Goal: Answer question/provide support: Answer question/provide support

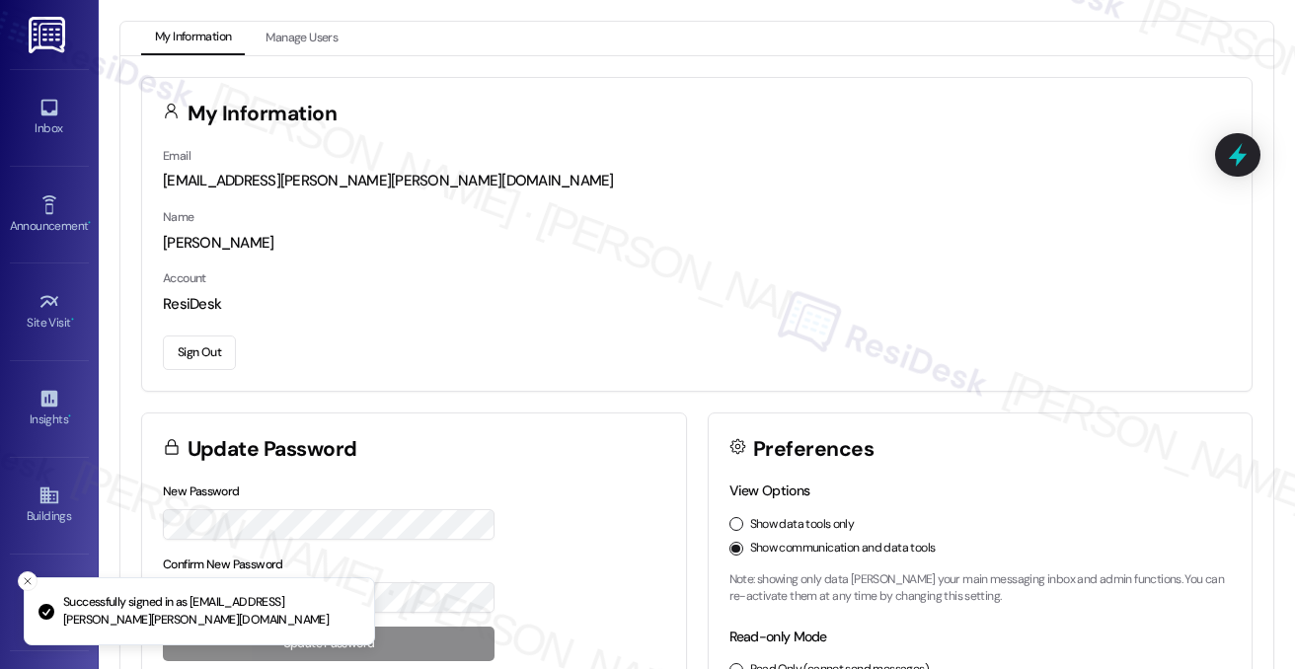
click at [1141, 233] on div "[PERSON_NAME]" at bounding box center [697, 243] width 1068 height 21
click at [15, 104] on link "Inbox" at bounding box center [49, 117] width 79 height 53
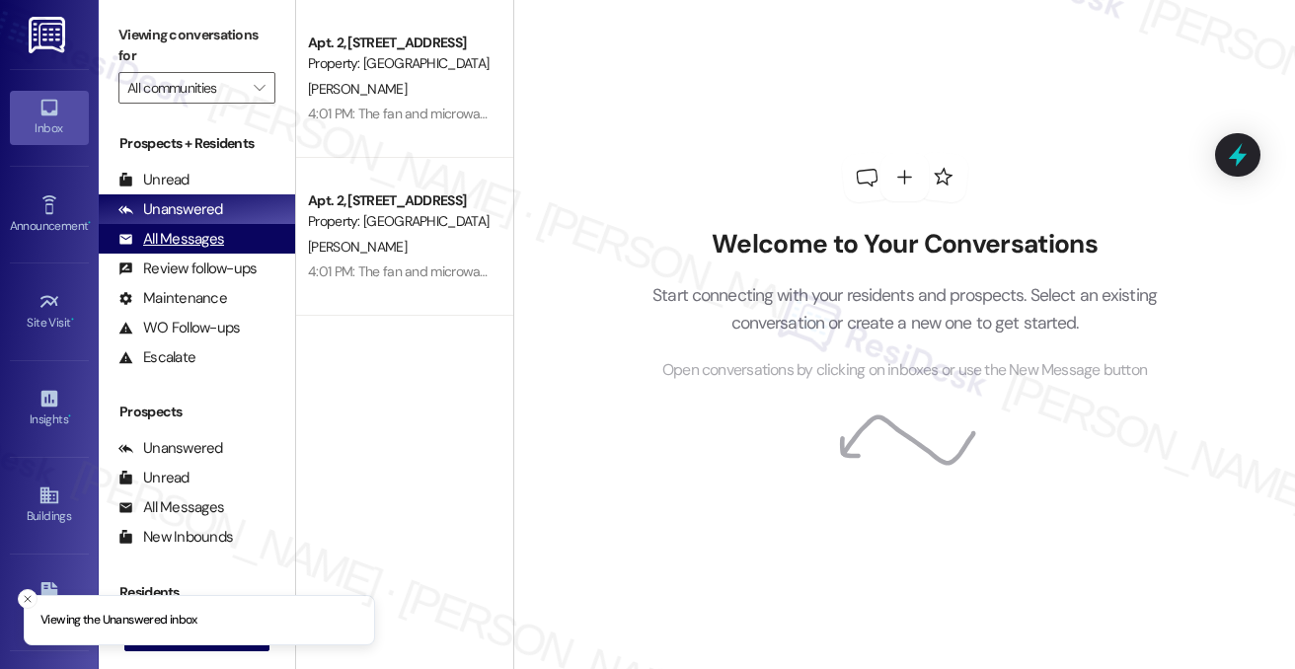
click at [217, 241] on div "All Messages" at bounding box center [171, 239] width 106 height 21
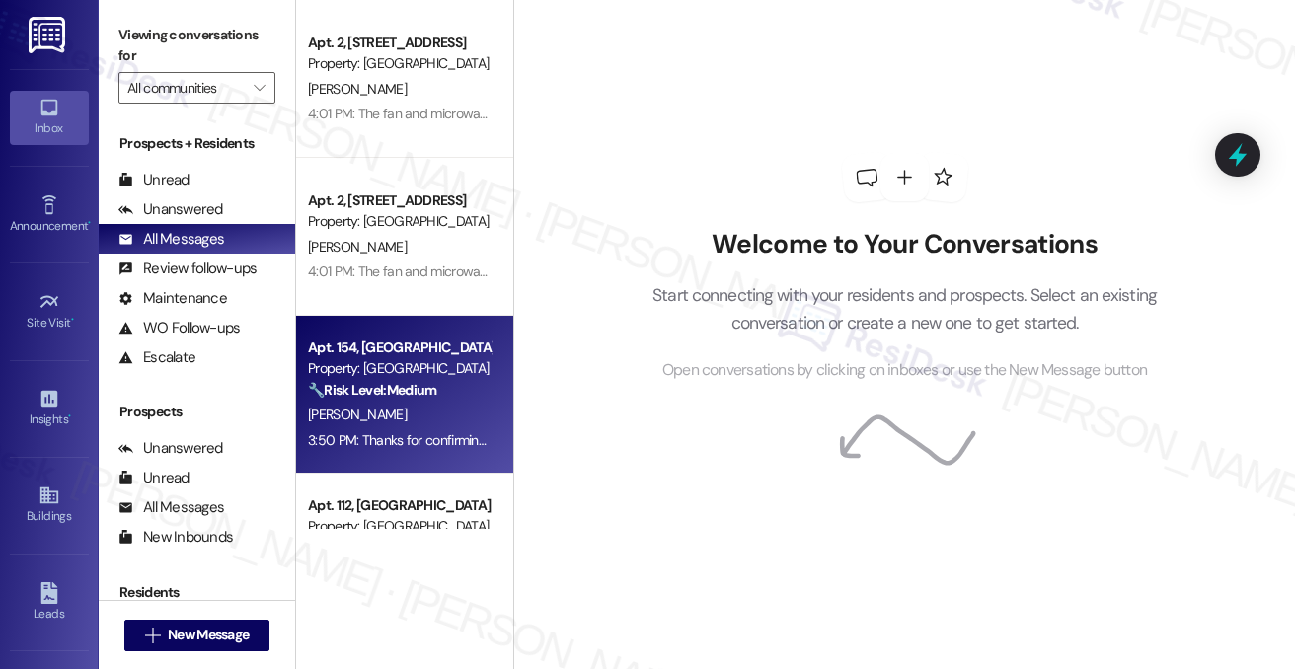
click at [418, 381] on strong "🔧 Risk Level: Medium" at bounding box center [372, 390] width 128 height 18
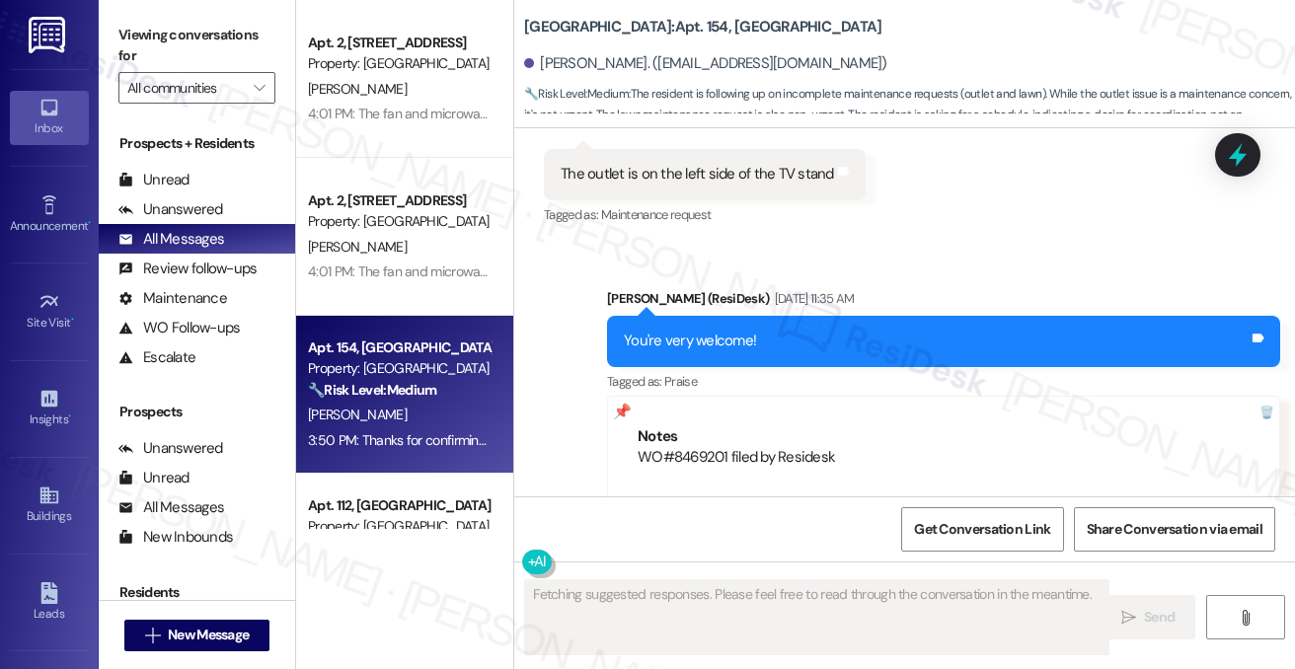
scroll to position [9465, 0]
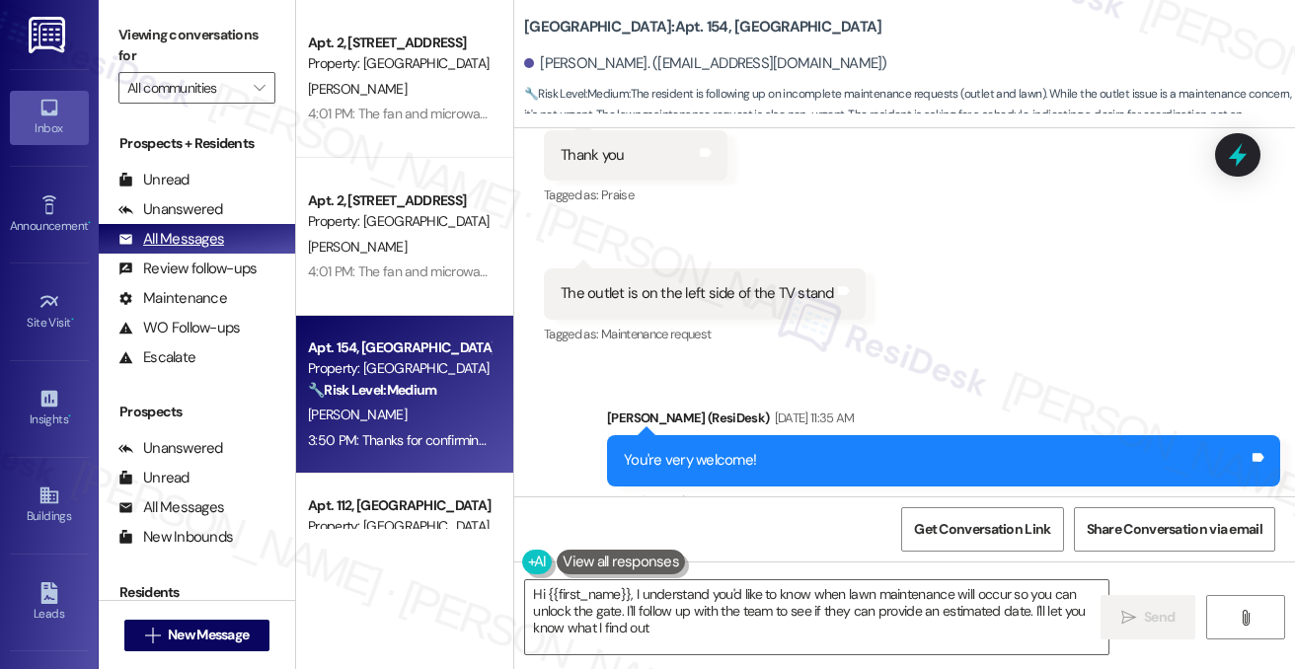
type textarea "Hi {{first_name}}, I understand you'd like to know when lawn maintenance will o…"
click at [1173, 46] on div "[PERSON_NAME]. ([EMAIL_ADDRESS][DOMAIN_NAME])" at bounding box center [909, 63] width 771 height 39
drag, startPoint x: 636, startPoint y: 249, endPoint x: 829, endPoint y: 248, distance: 193.5
click at [829, 269] on div "The outlet is on the left side of the TV stand Tags and notes" at bounding box center [705, 294] width 322 height 50
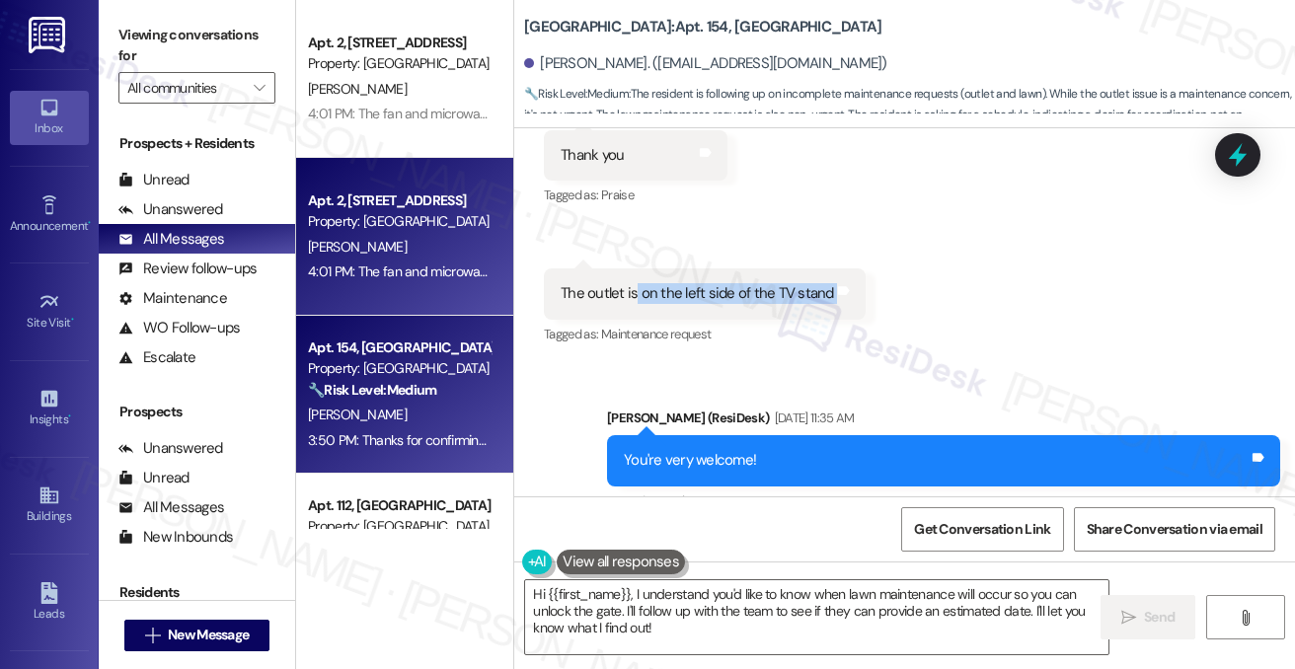
copy div "on the left side of the TV stand Tags and notes"
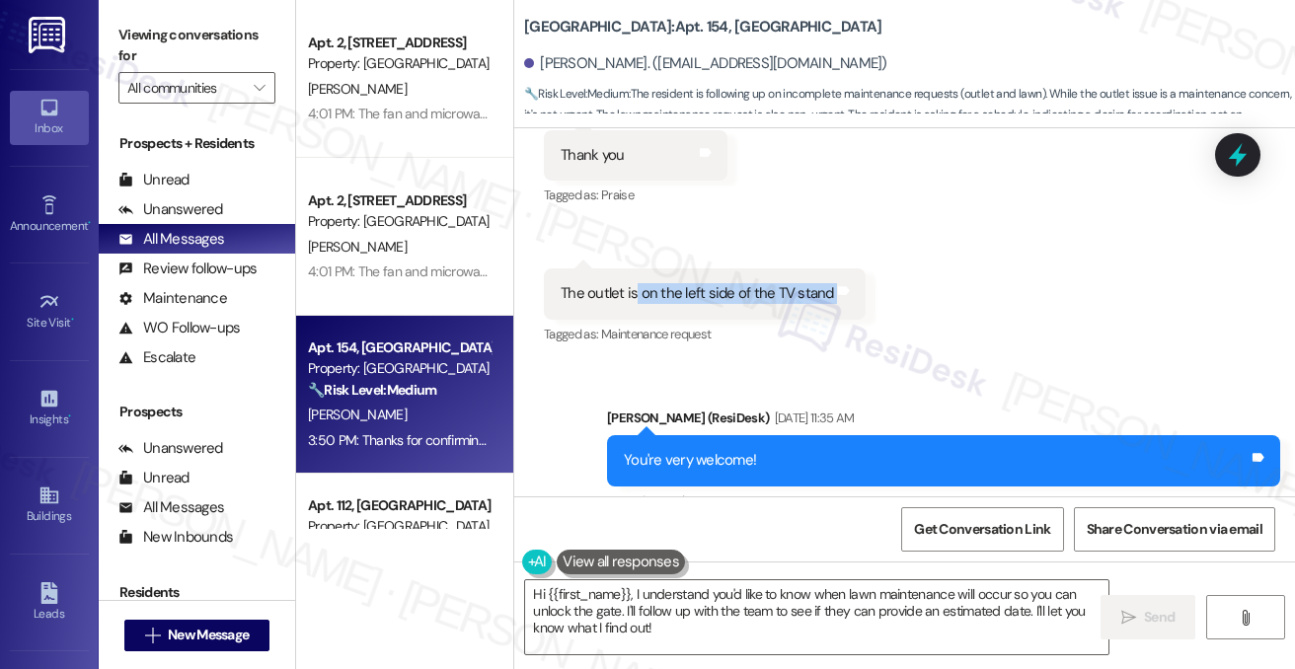
click at [1153, 212] on div "Received via SMS [PERSON_NAME] [DATE] 11:34 AM Thank you Tags and notes Tagged …" at bounding box center [904, 211] width 781 height 306
click at [1006, 275] on div "Received via SMS [PERSON_NAME] [DATE] 11:34 AM Thank you Tags and notes Tagged …" at bounding box center [904, 211] width 781 height 306
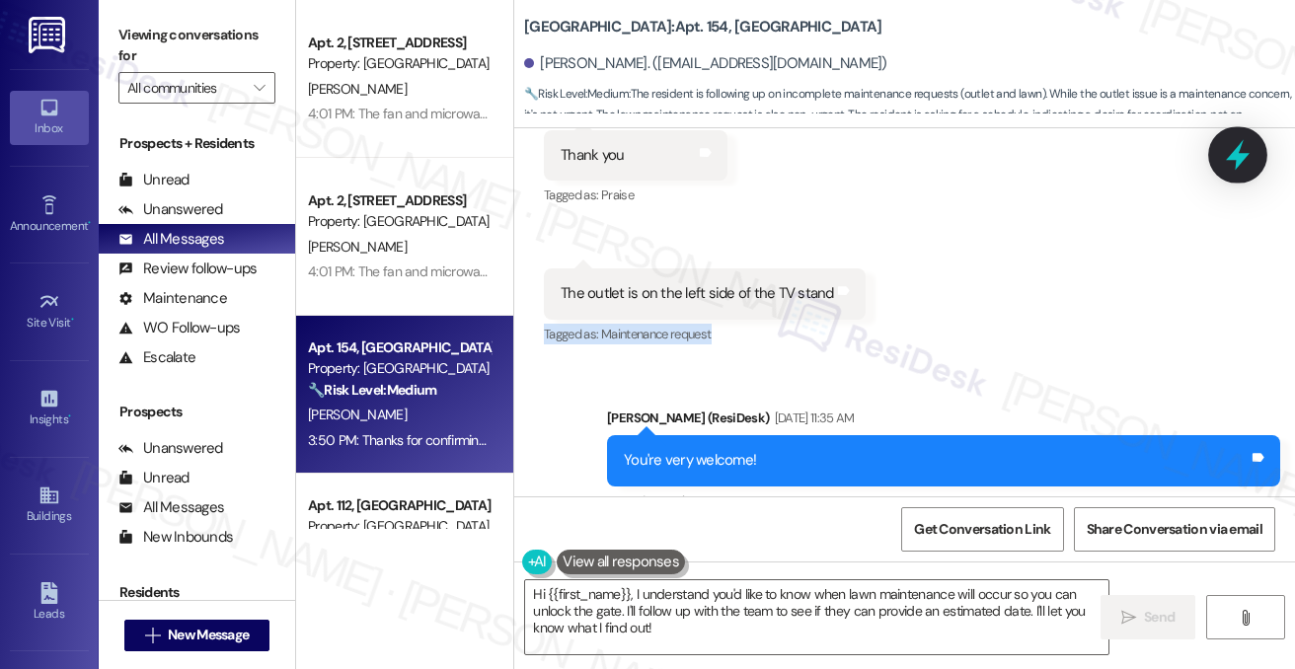
click at [1256, 147] on div at bounding box center [1237, 154] width 59 height 56
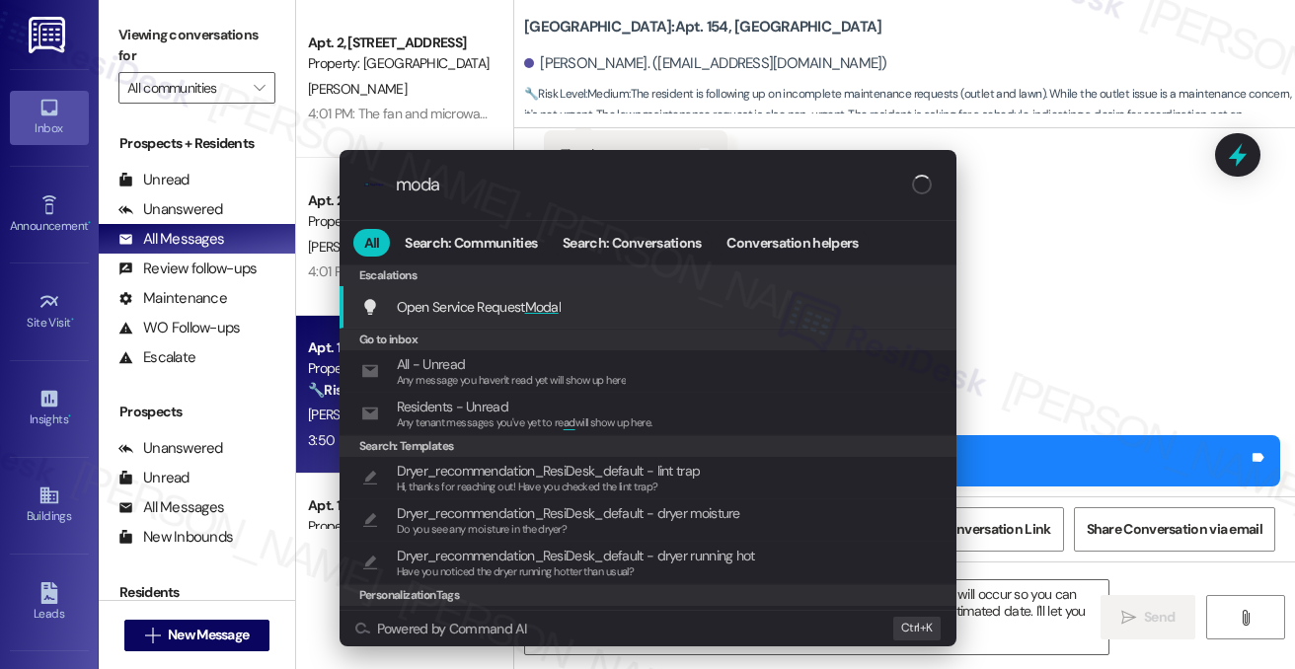
type input "modal"
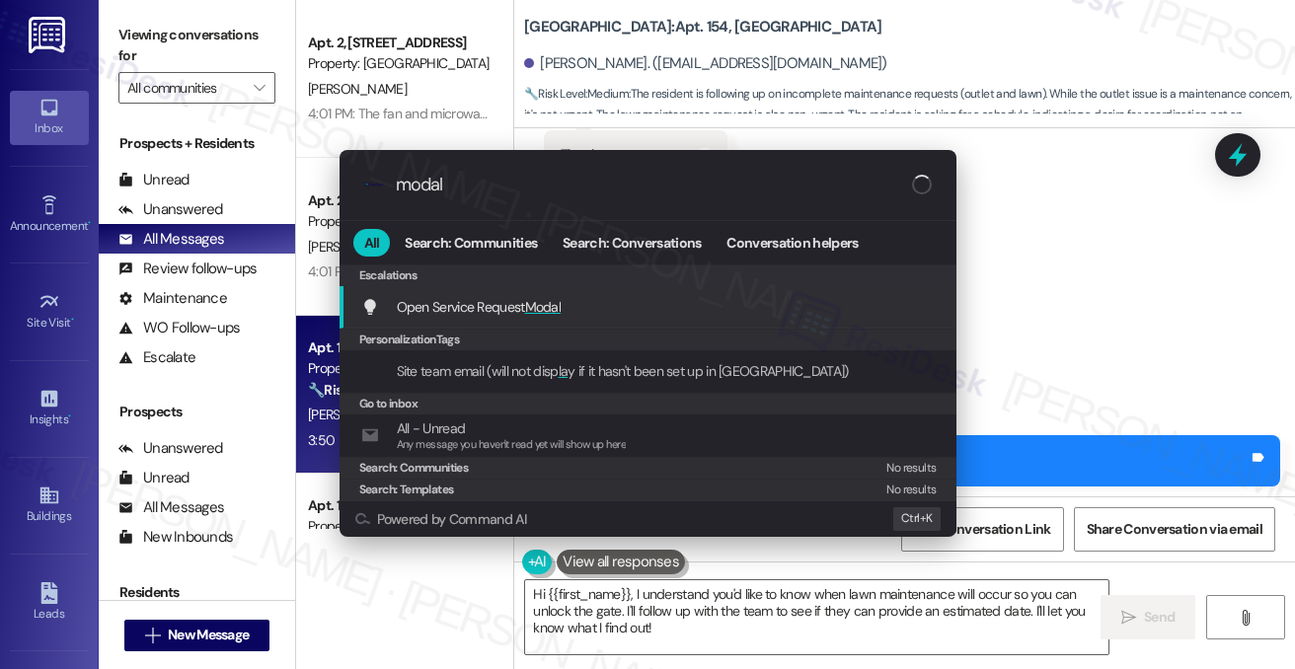
click at [596, 315] on div "Open Service Request Modal Add shortcut" at bounding box center [650, 307] width 578 height 22
click at [596, 315] on div "Received via SMS 11:35 AM [PERSON_NAME] [DATE] 11:35 AM The outlet is on the le…" at bounding box center [704, 309] width 351 height 110
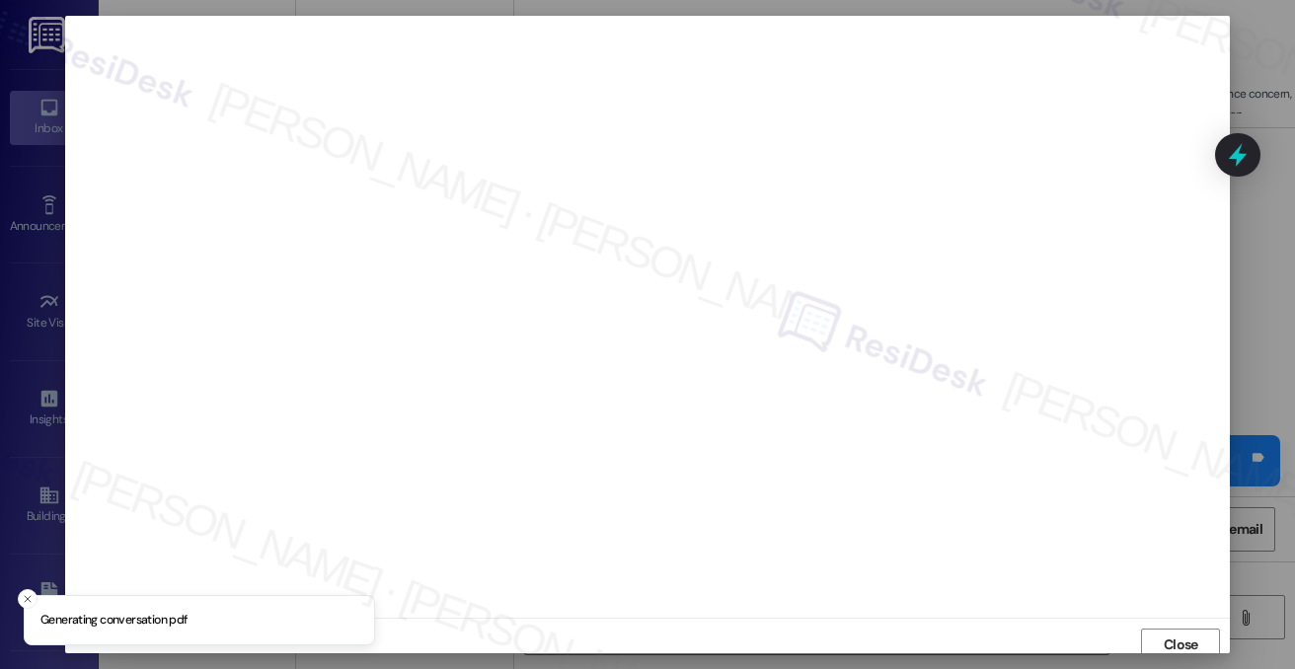
scroll to position [7, 0]
click at [1275, 312] on div at bounding box center [647, 334] width 1295 height 669
click at [1164, 647] on span "Close" at bounding box center [1181, 638] width 35 height 21
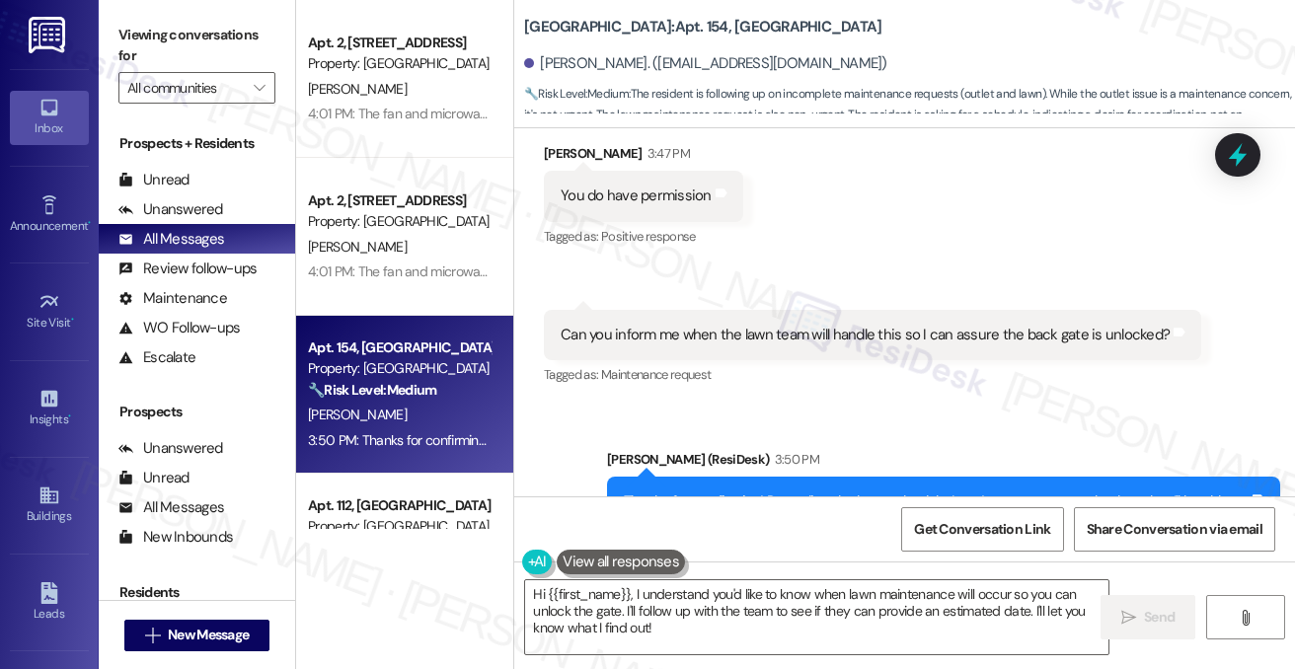
scroll to position [10935, 0]
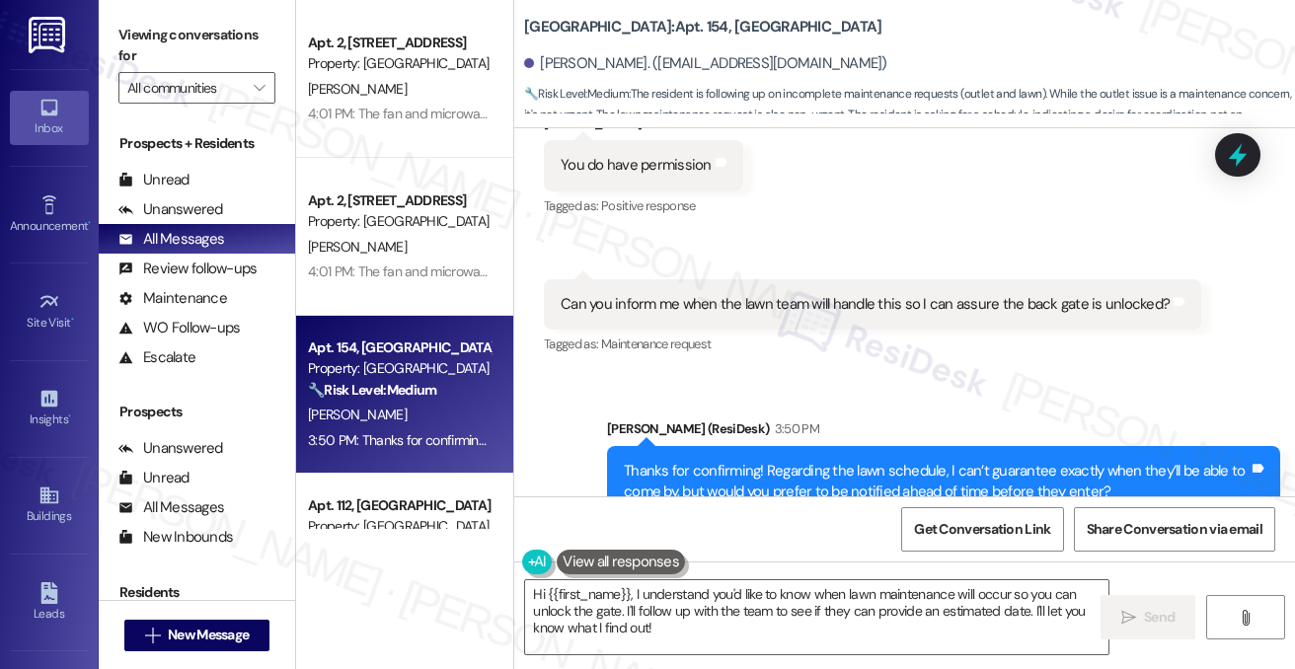
click at [816, 294] on div "Can you inform me when the lawn team will handle this so I can assure the back …" at bounding box center [865, 304] width 609 height 21
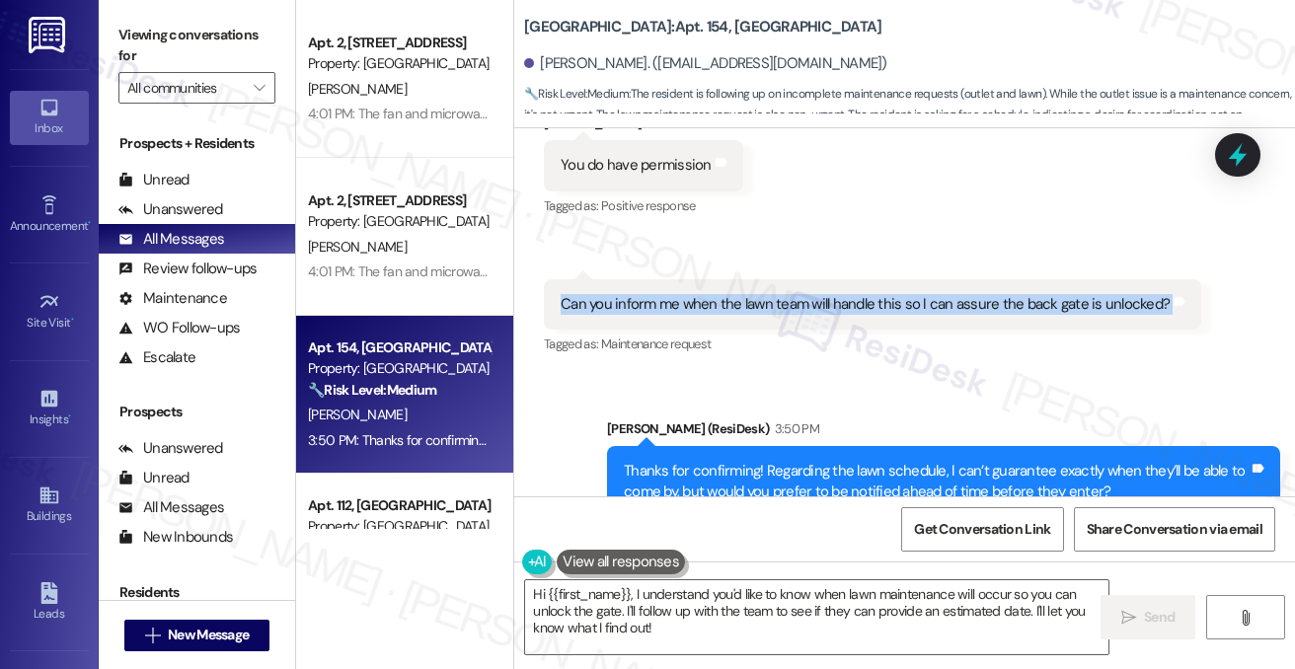
click at [816, 294] on div "Can you inform me when the lawn team will handle this so I can assure the back …" at bounding box center [865, 304] width 609 height 21
click at [1134, 157] on div "Received via SMS [PERSON_NAME] 3:47 PM You do have permission Tags and notes Ta…" at bounding box center [904, 221] width 781 height 306
